Goal: Check status

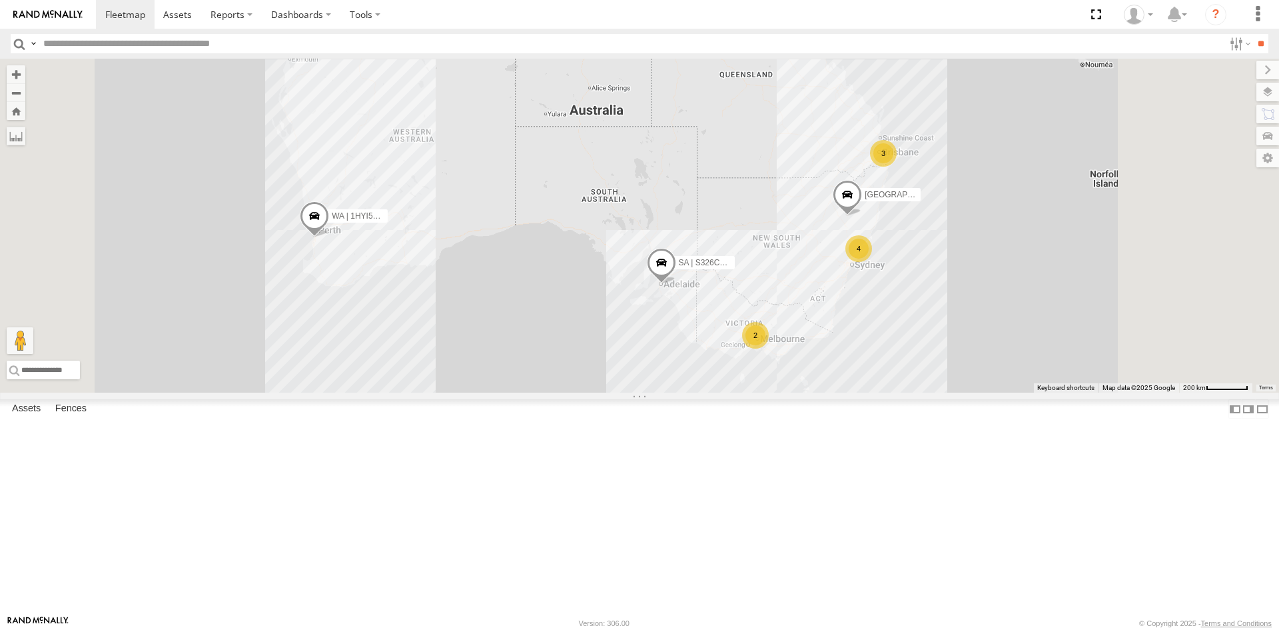
drag, startPoint x: 1095, startPoint y: 413, endPoint x: 1045, endPoint y: 432, distance: 53.6
click at [1045, 392] on div "SA | S326COA | [PERSON_NAME] | 1HYI522 | [PERSON_NAME] 4 2 3 NSW | ESN15Q | [PE…" at bounding box center [639, 226] width 1279 height 334
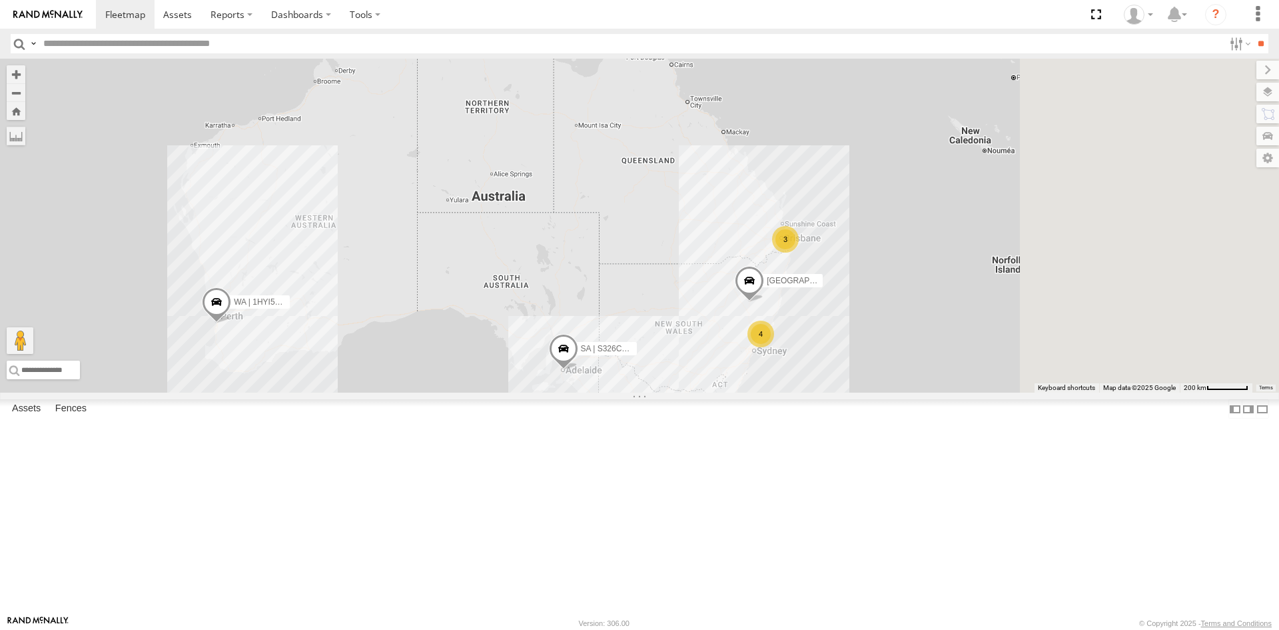
drag, startPoint x: 1162, startPoint y: 326, endPoint x: 1065, endPoint y: 416, distance: 132.9
click at [1065, 392] on div "SA | S326COA | [PERSON_NAME] | 1HYI522 | [PERSON_NAME] 4 2 3 NSW | ESN15Q | [PE…" at bounding box center [639, 226] width 1279 height 334
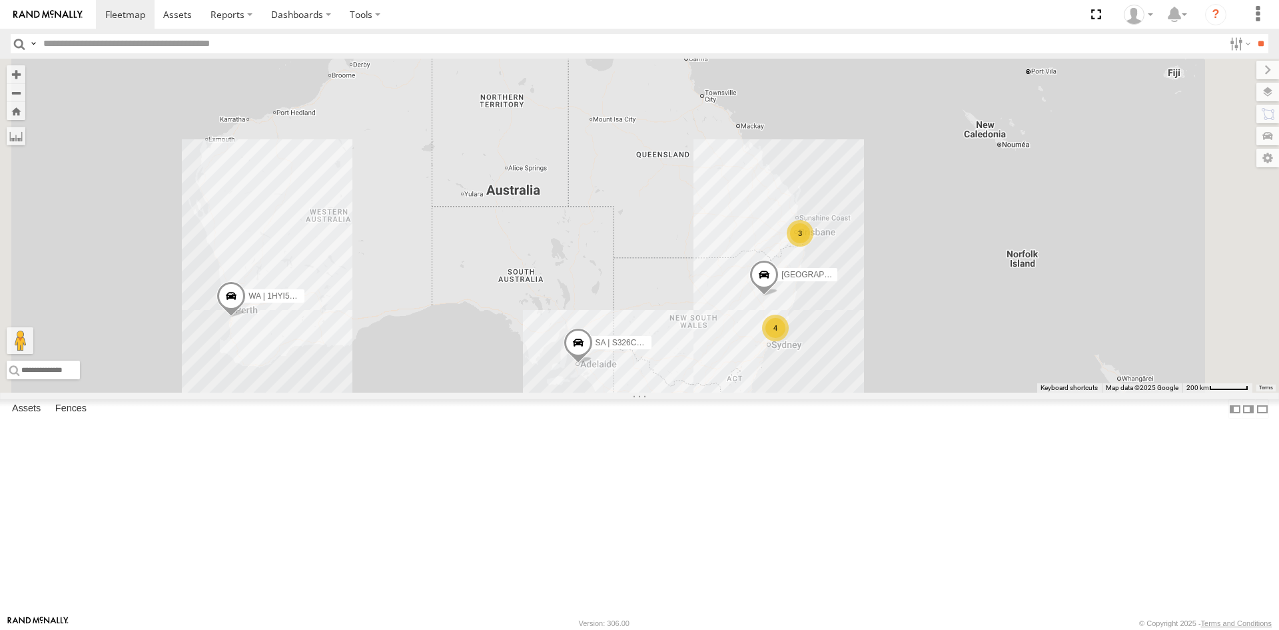
drag, startPoint x: 1065, startPoint y: 416, endPoint x: 1131, endPoint y: 388, distance: 72.5
click at [1131, 388] on div "SA | S326COA | [PERSON_NAME] | 1HYI522 | [PERSON_NAME] 4 2 3 NSW | ESN15Q | [PE…" at bounding box center [639, 226] width 1279 height 334
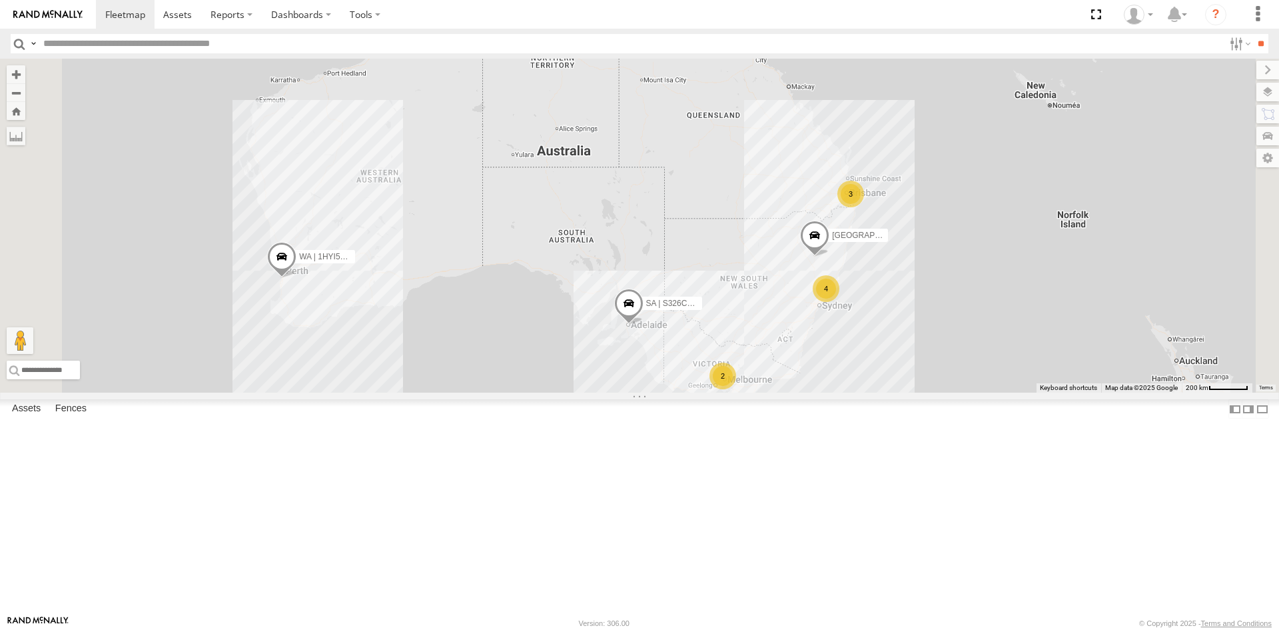
drag, startPoint x: 1039, startPoint y: 466, endPoint x: 1045, endPoint y: 444, distance: 23.4
click at [1045, 392] on div "SA | S326COA | [PERSON_NAME] | 1HYI522 | [PERSON_NAME] 4 2 3 NSW | ESN15Q | [PE…" at bounding box center [639, 226] width 1279 height 334
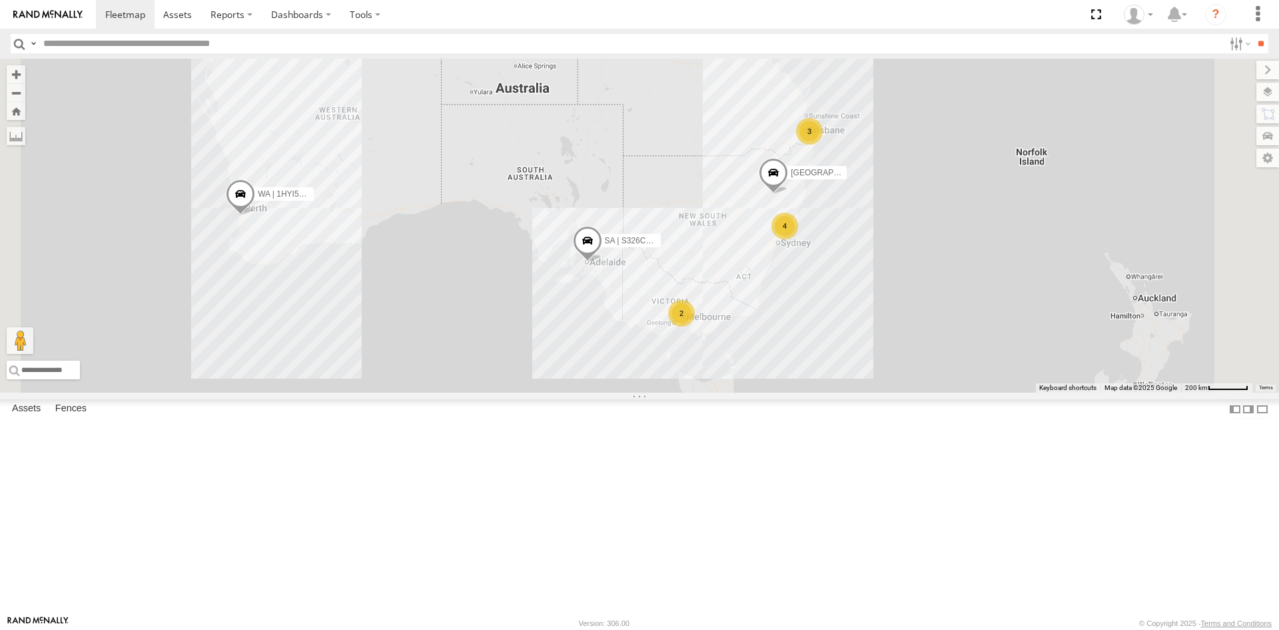
drag, startPoint x: 997, startPoint y: 509, endPoint x: 955, endPoint y: 443, distance: 78.5
click at [955, 392] on div "SA | S326COA | [PERSON_NAME] | 1HYI522 | [PERSON_NAME] 4 2 3 NSW | ESN15Q | [PE…" at bounding box center [639, 226] width 1279 height 334
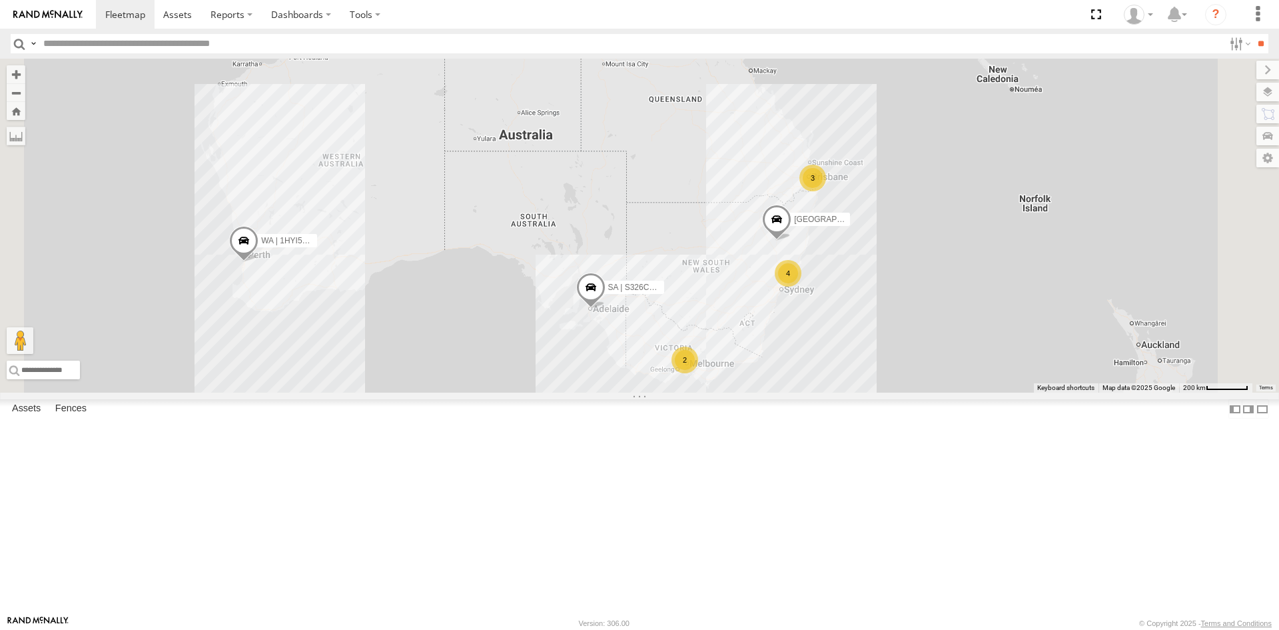
drag, startPoint x: 1001, startPoint y: 382, endPoint x: 1005, endPoint y: 434, distance: 52.8
click at [1005, 392] on div "SA | S326COA | [PERSON_NAME] | 1HYI522 | [PERSON_NAME] 4 2 3 NSW | ESN15Q | [PE…" at bounding box center [639, 226] width 1279 height 334
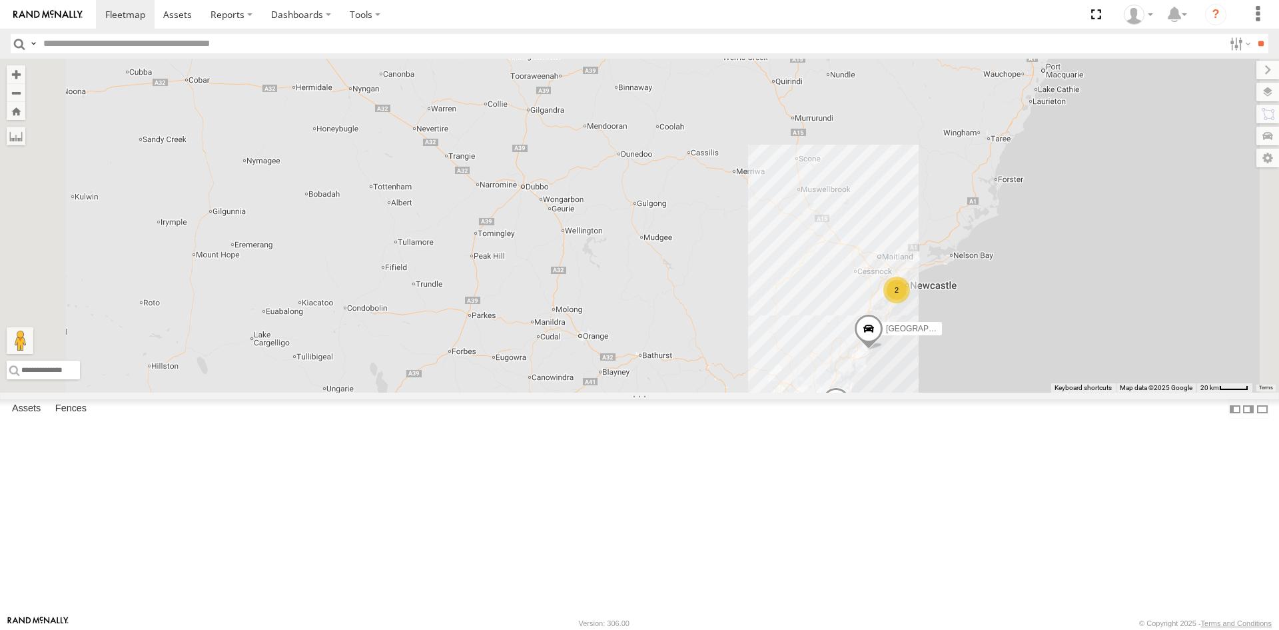
drag, startPoint x: 1121, startPoint y: 207, endPoint x: 1071, endPoint y: 314, distance: 118.7
click at [1073, 316] on div "SA | S326COA | [PERSON_NAME] | 1HYI522 | [PERSON_NAME][GEOGRAPHIC_DATA] | ESN15…" at bounding box center [639, 226] width 1279 height 334
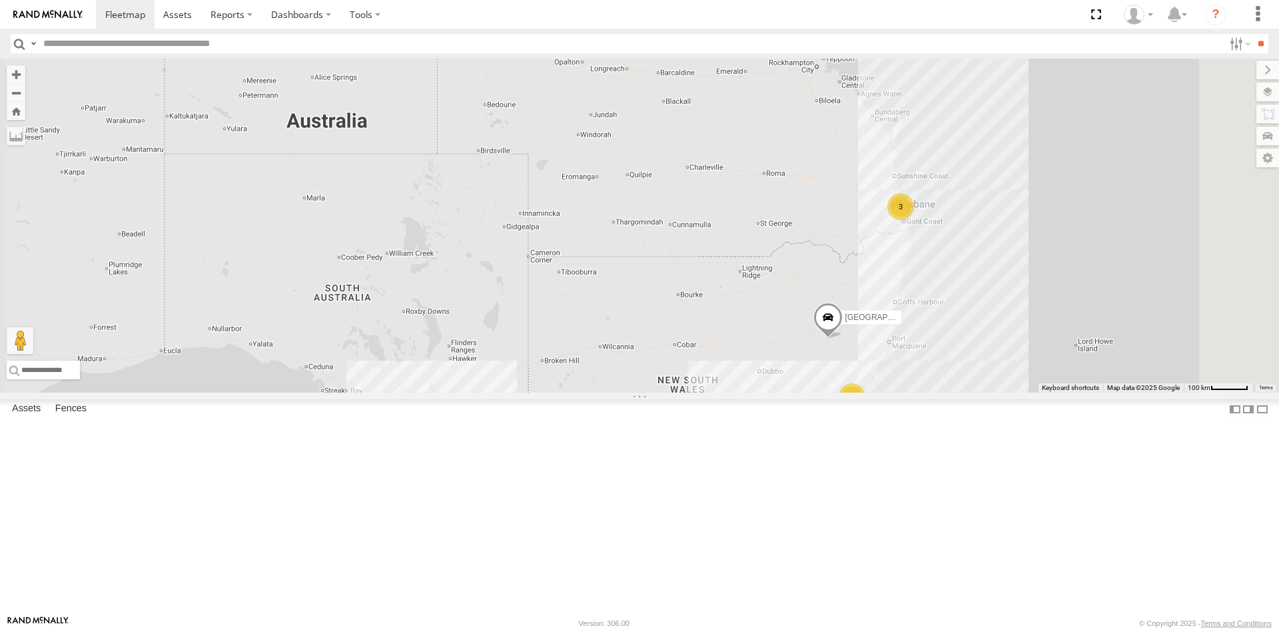
drag, startPoint x: 1069, startPoint y: 225, endPoint x: 1021, endPoint y: 413, distance: 194.5
click at [1021, 392] on div "SA | S326COA | [PERSON_NAME] | 1HYI522 | [PERSON_NAME][GEOGRAPHIC_DATA] | ESN15…" at bounding box center [639, 226] width 1279 height 334
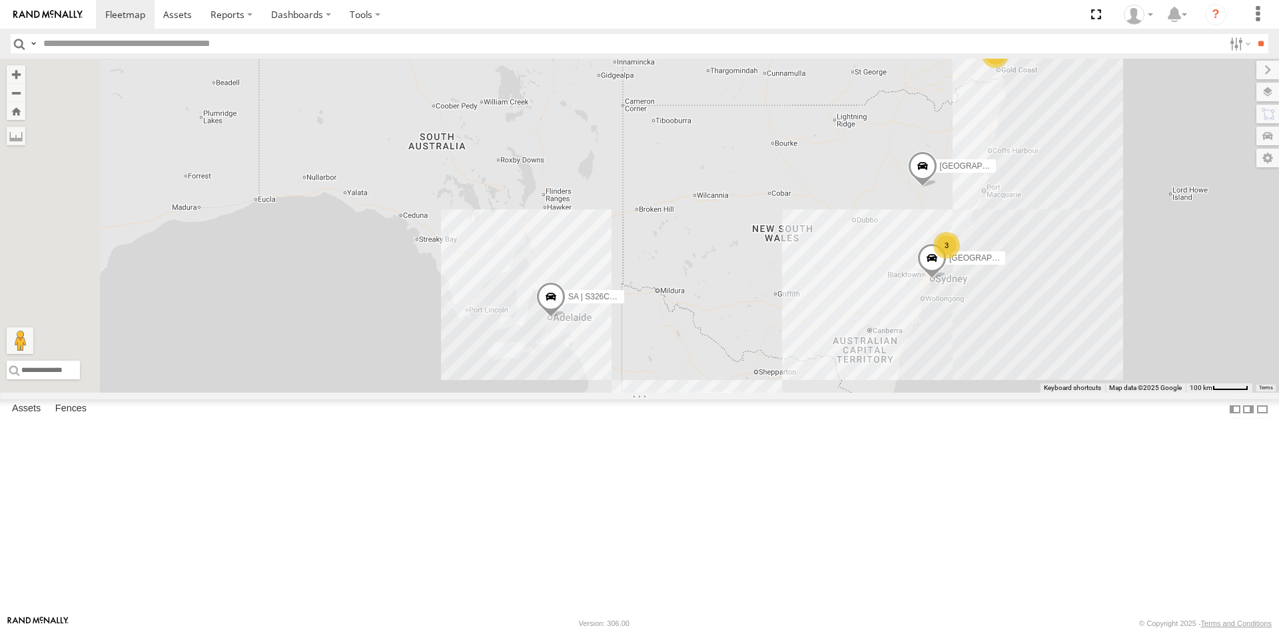
drag, startPoint x: 914, startPoint y: 408, endPoint x: 1063, endPoint y: 215, distance: 243.7
click at [1063, 215] on div "SA | S326COA | [PERSON_NAME] | 1HYI522 | [PERSON_NAME][GEOGRAPHIC_DATA] | ESN15…" at bounding box center [639, 226] width 1279 height 334
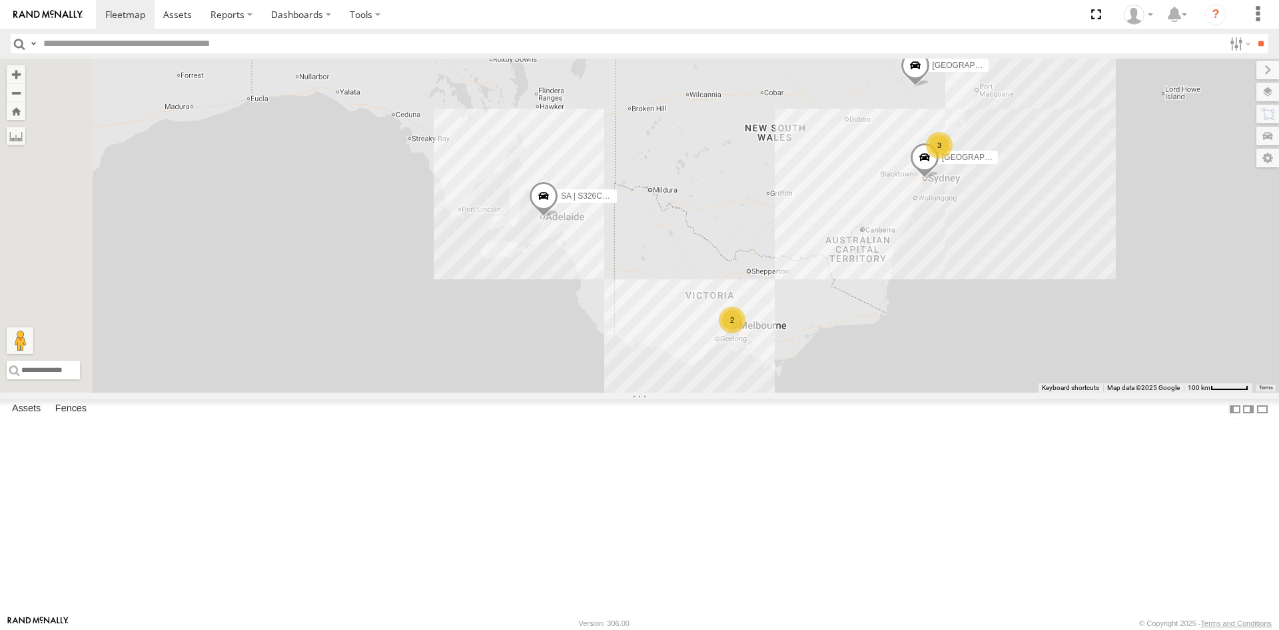
drag, startPoint x: 929, startPoint y: 500, endPoint x: 917, endPoint y: 409, distance: 91.5
click at [917, 392] on div "SA | S326COA | [PERSON_NAME] | 1HYI522 | [PERSON_NAME][GEOGRAPHIC_DATA] | ESN15…" at bounding box center [639, 226] width 1279 height 334
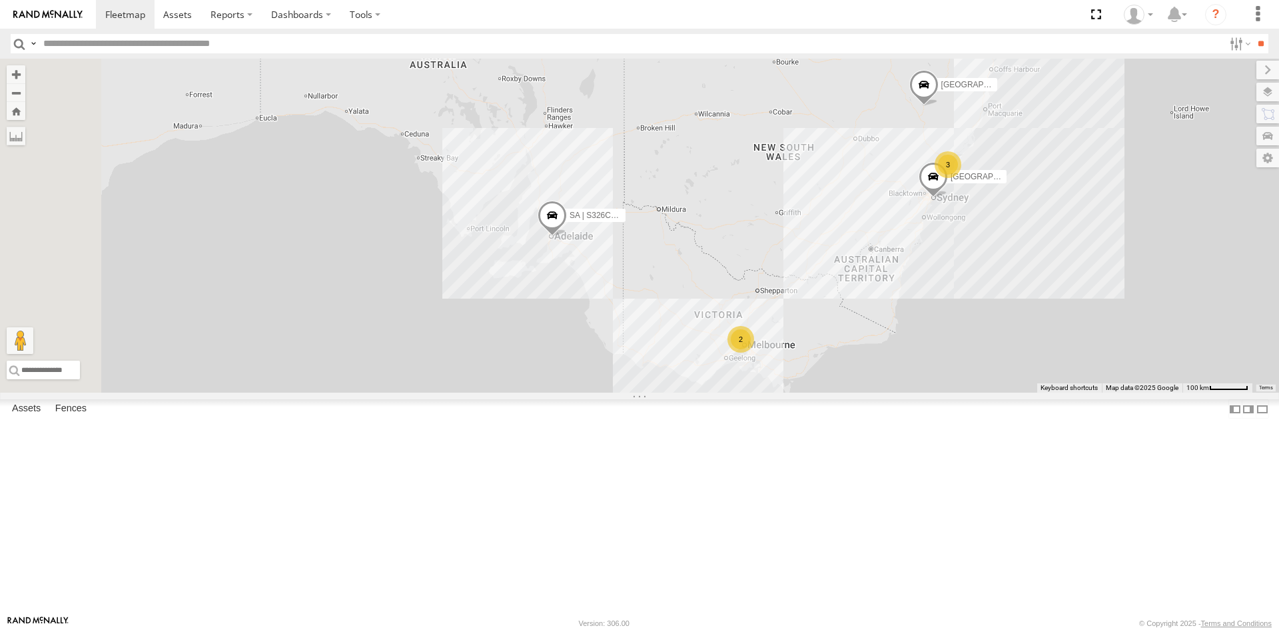
drag, startPoint x: 756, startPoint y: 273, endPoint x: 945, endPoint y: 464, distance: 269.0
click at [945, 392] on div "SA | S326COA | [PERSON_NAME] | 1HYI522 | [PERSON_NAME][GEOGRAPHIC_DATA] | ESN15…" at bounding box center [639, 226] width 1279 height 334
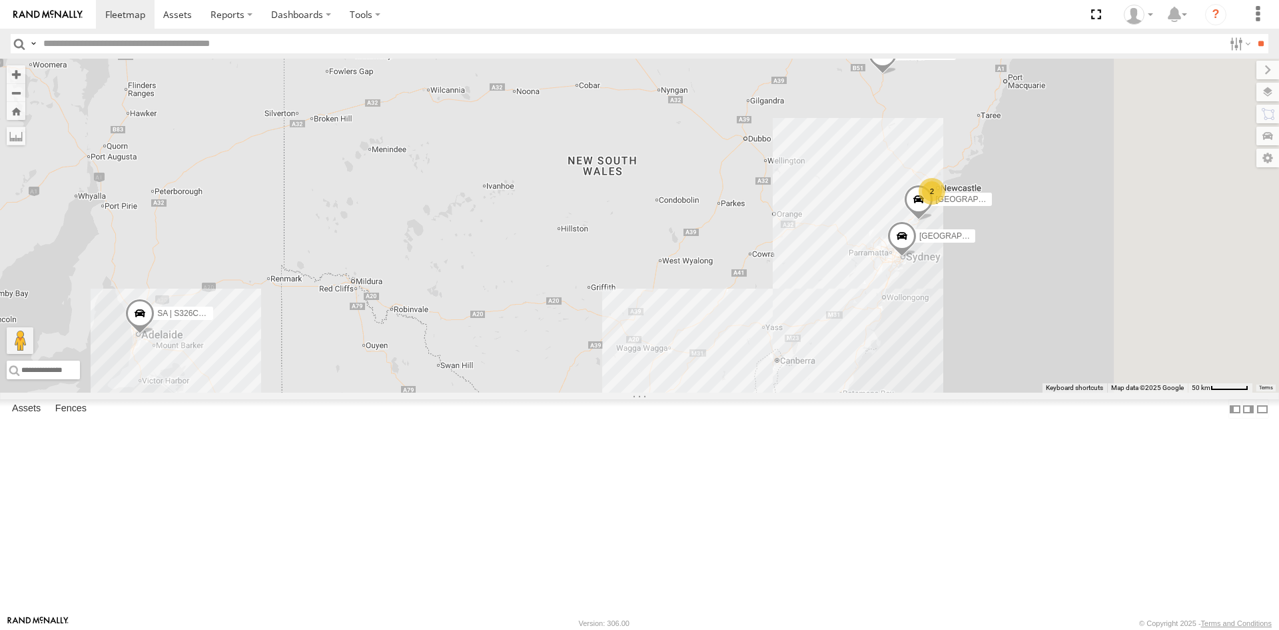
drag, startPoint x: 1143, startPoint y: 279, endPoint x: 945, endPoint y: 521, distance: 312.9
click at [945, 392] on div "SA | S326COA | [PERSON_NAME] | 1HYI522 | [PERSON_NAME][GEOGRAPHIC_DATA] | ESN15…" at bounding box center [639, 226] width 1279 height 334
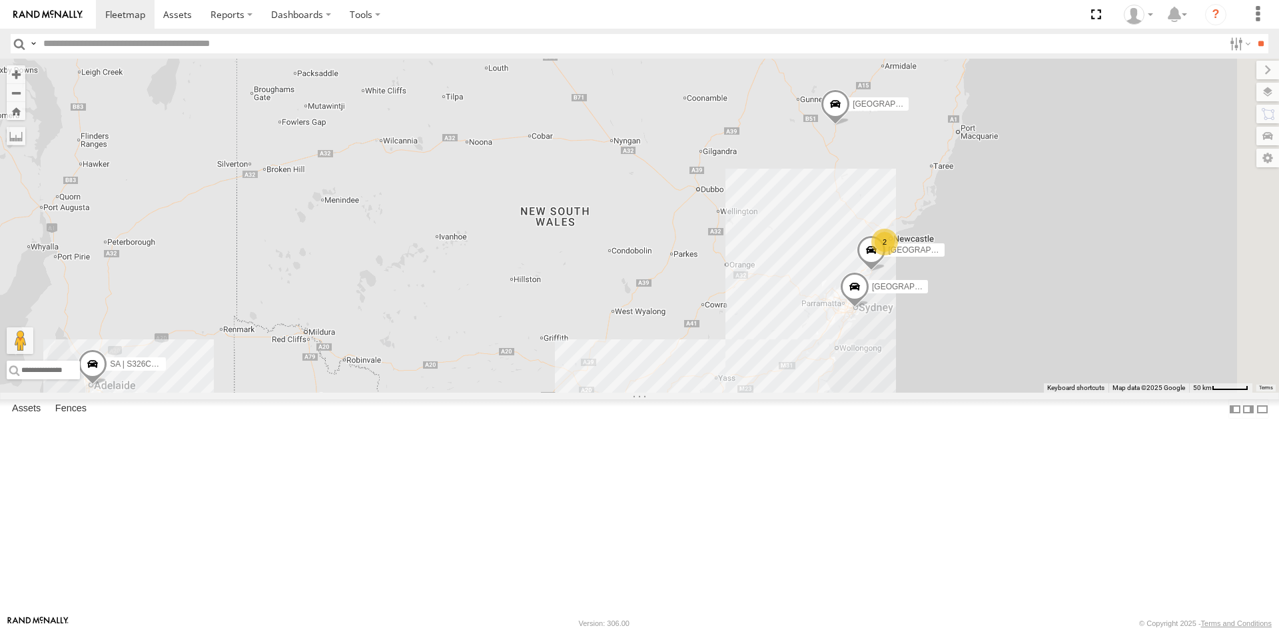
drag, startPoint x: 965, startPoint y: 348, endPoint x: 882, endPoint y: 415, distance: 107.1
click at [882, 392] on div "SA | S326COA | [PERSON_NAME] | 1HYI522 | [PERSON_NAME][GEOGRAPHIC_DATA] | ESN15…" at bounding box center [639, 226] width 1279 height 334
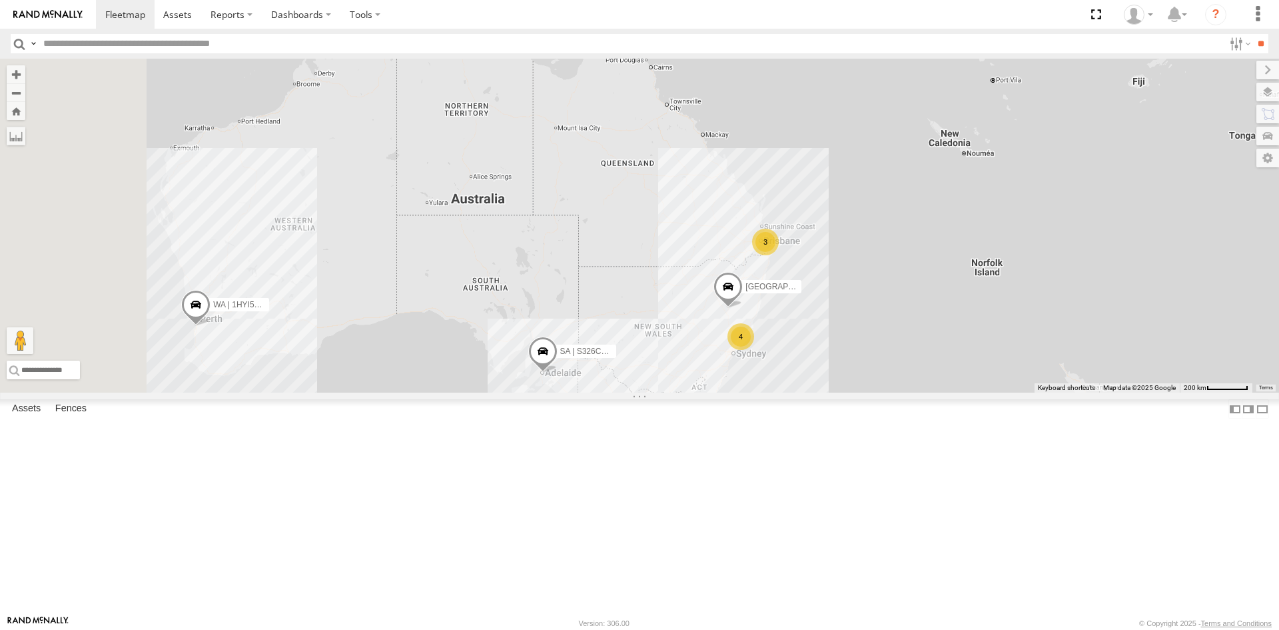
drag, startPoint x: 773, startPoint y: 226, endPoint x: 905, endPoint y: 324, distance: 164.3
click at [905, 324] on div "SA | S326COA | [PERSON_NAME] | 1HYI522 | [PERSON_NAME][GEOGRAPHIC_DATA] | ESN15…" at bounding box center [639, 226] width 1279 height 334
